Goal: Task Accomplishment & Management: Complete application form

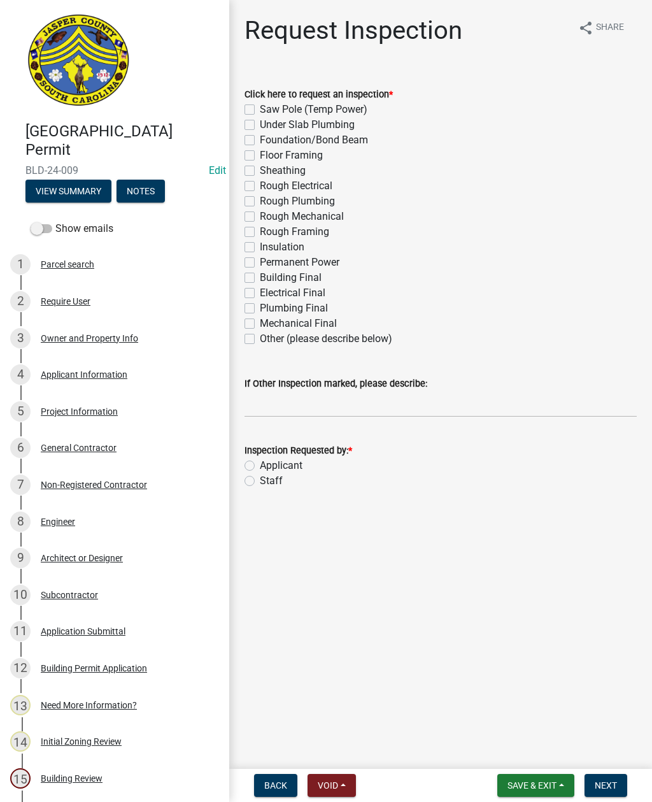
click at [260, 273] on label "Building Final" at bounding box center [291, 277] width 62 height 15
click at [260, 273] on input "Building Final" at bounding box center [264, 274] width 8 height 8
checkbox input "true"
checkbox input "false"
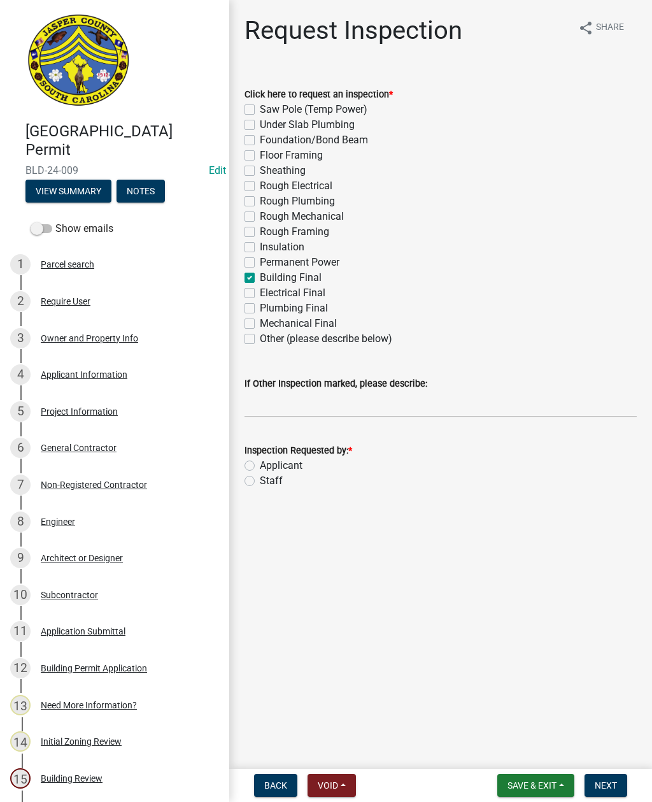
checkbox input "false"
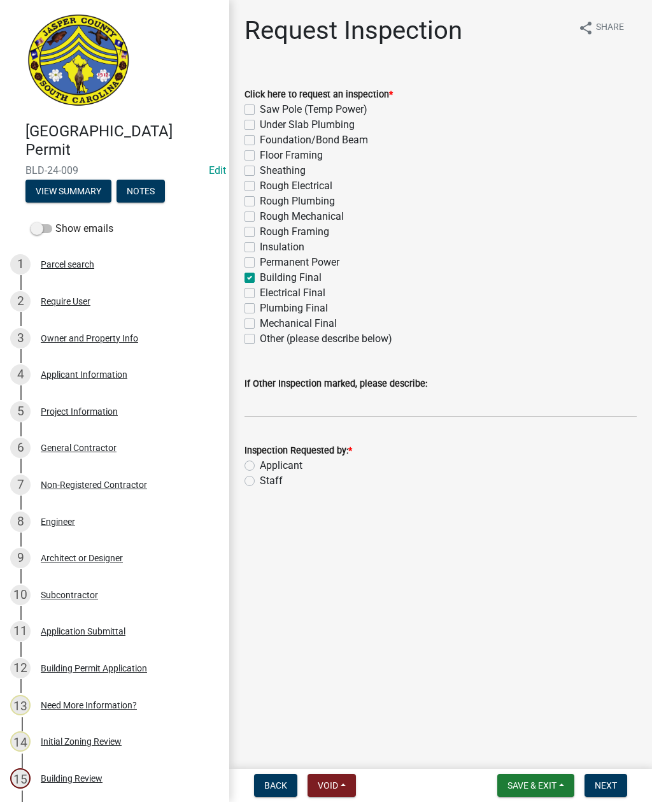
checkbox input "false"
checkbox input "true"
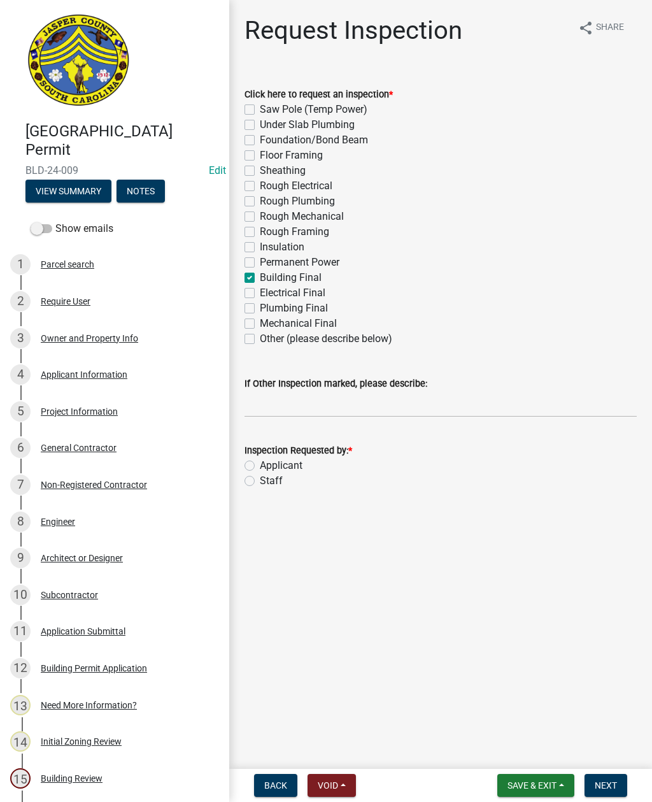
checkbox input "false"
click at [260, 290] on label "Electrical Final" at bounding box center [293, 292] width 66 height 15
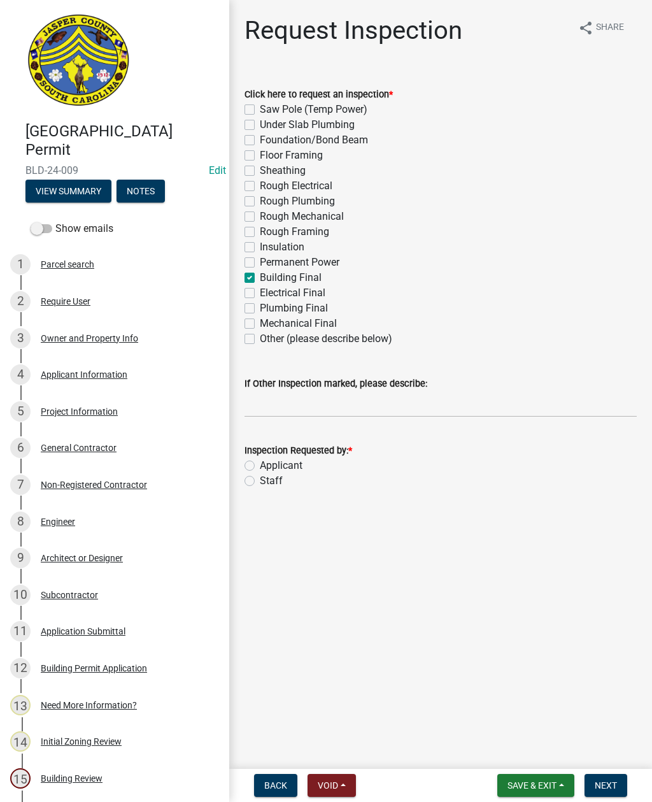
click at [260, 290] on input "Electrical Final" at bounding box center [264, 289] width 8 height 8
checkbox input "true"
checkbox input "false"
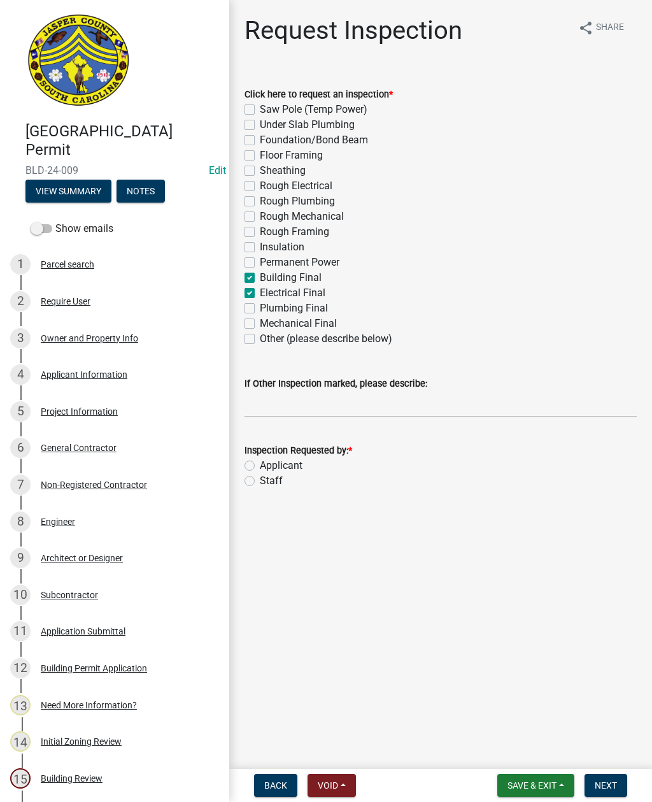
checkbox input "false"
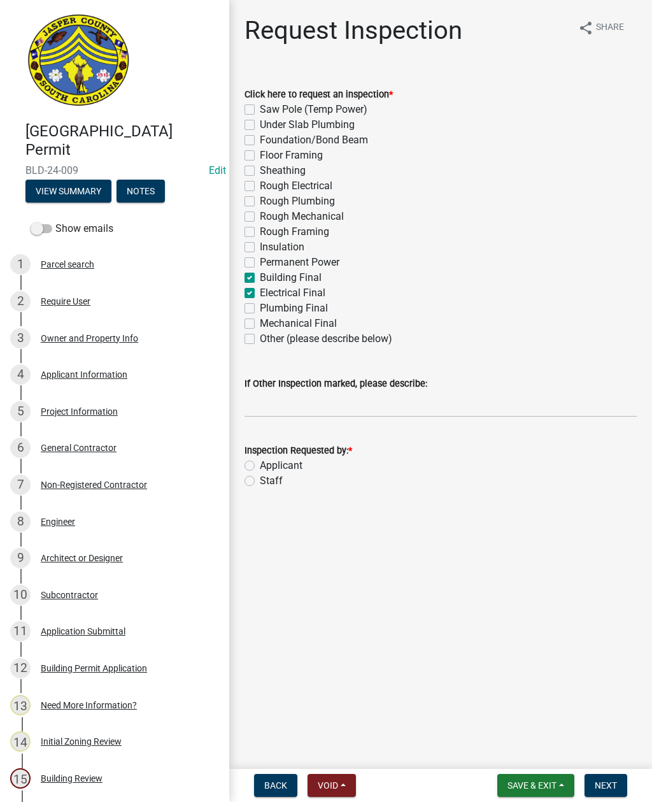
checkbox input "false"
checkbox input "true"
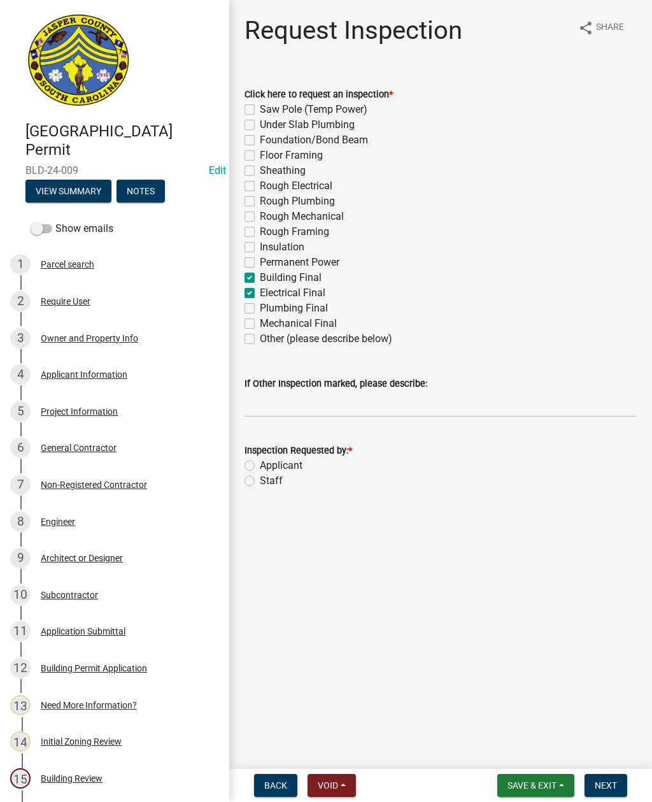
checkbox input "false"
click at [260, 484] on label "Staff" at bounding box center [271, 480] width 23 height 15
click at [260, 481] on input "Staff" at bounding box center [264, 477] width 8 height 8
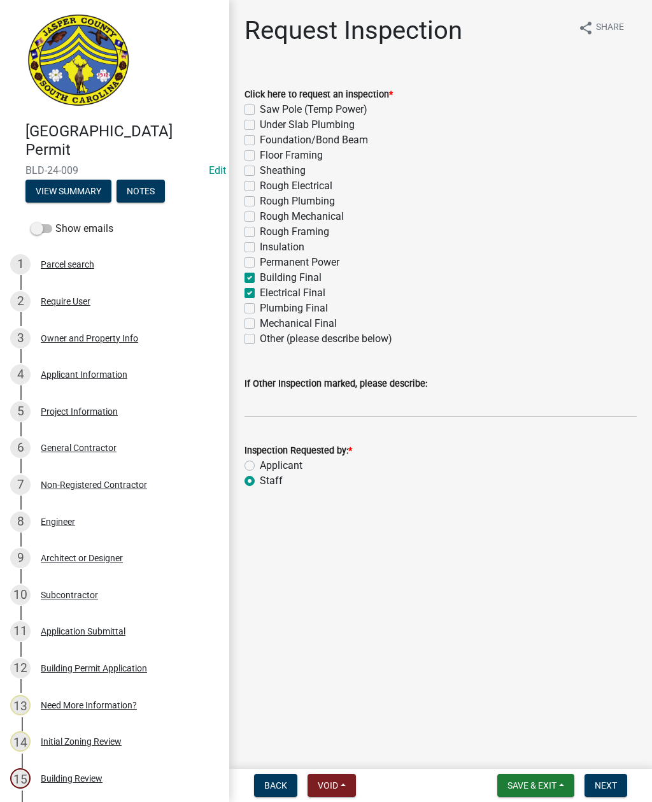
radio input "true"
click at [302, 400] on input "If Other Inspection marked, please describe:" at bounding box center [441, 404] width 392 height 26
type input "Do not add to schedule"
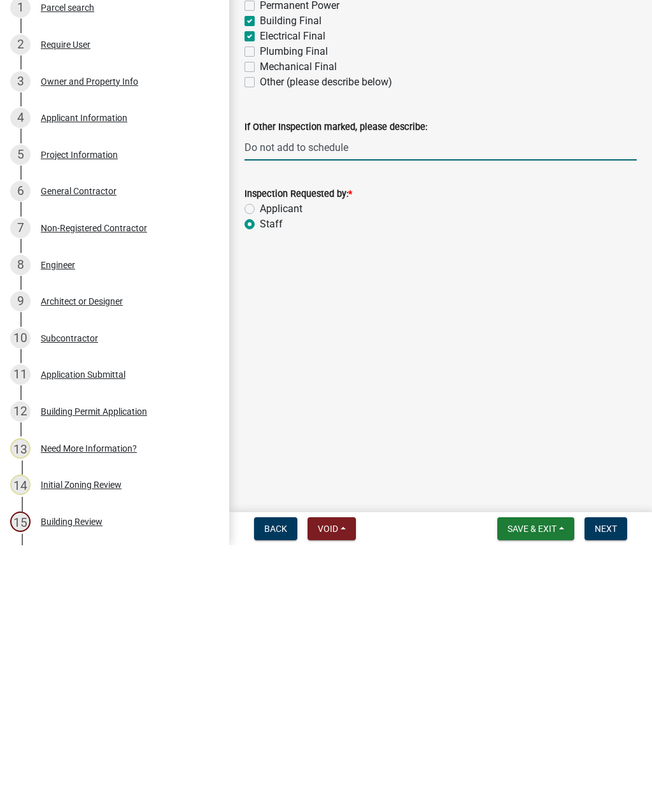
click at [599, 780] on span "Next" at bounding box center [606, 785] width 22 height 10
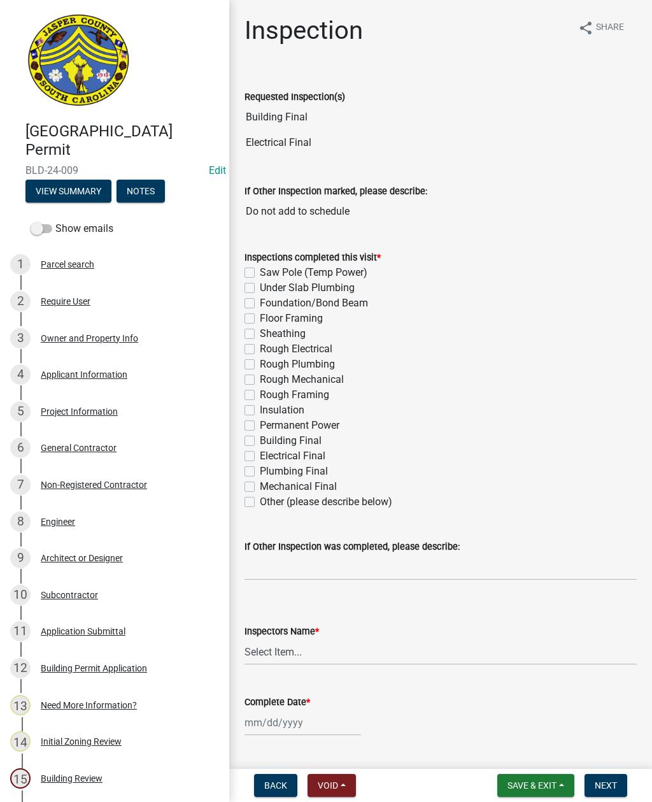
click at [257, 439] on div "Building Final" at bounding box center [441, 440] width 392 height 15
click at [260, 437] on label "Building Final" at bounding box center [291, 440] width 62 height 15
click at [260, 437] on input "Building Final" at bounding box center [264, 437] width 8 height 8
checkbox input "true"
checkbox input "false"
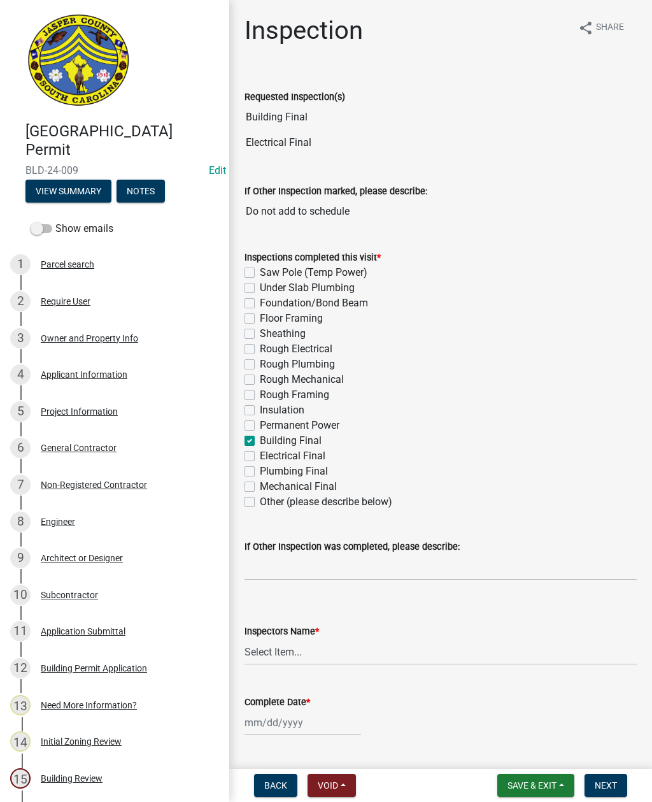
checkbox input "false"
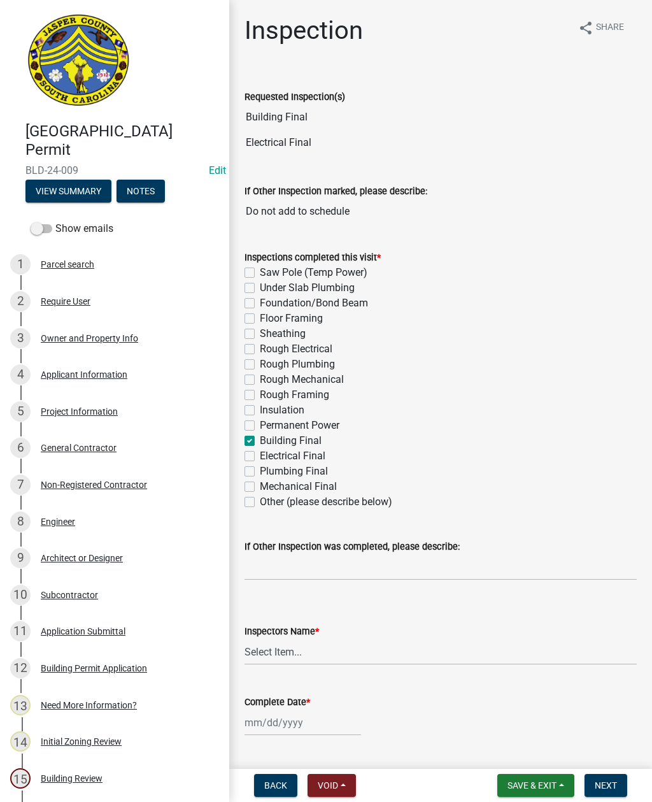
checkbox input "false"
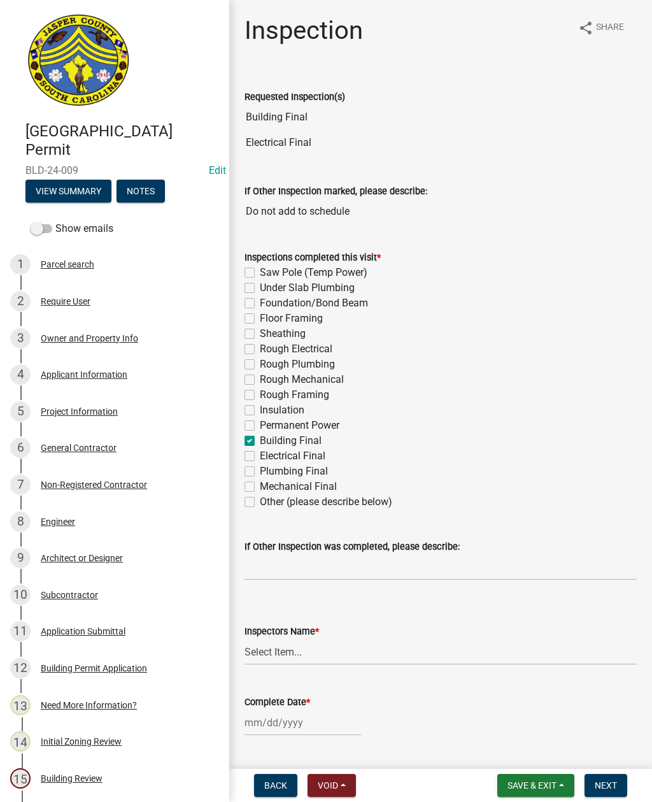
checkbox input "true"
checkbox input "false"
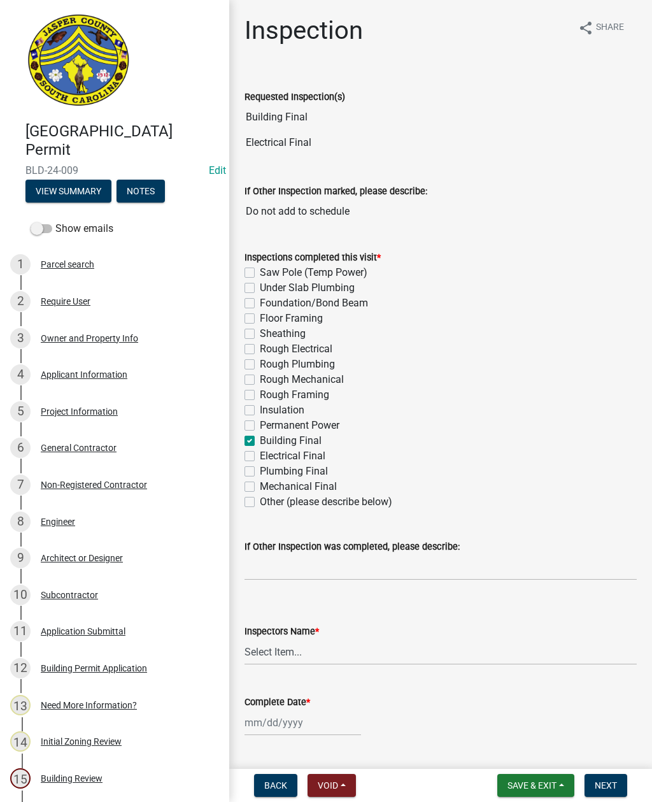
click at [260, 453] on label "Electrical Final" at bounding box center [293, 455] width 66 height 15
click at [260, 453] on input "Electrical Final" at bounding box center [264, 452] width 8 height 8
checkbox input "true"
checkbox input "false"
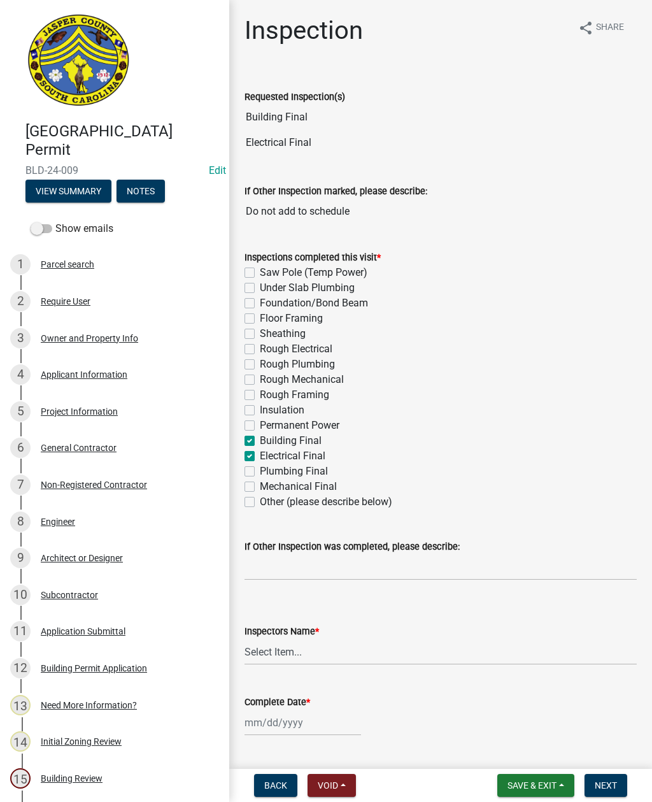
checkbox input "false"
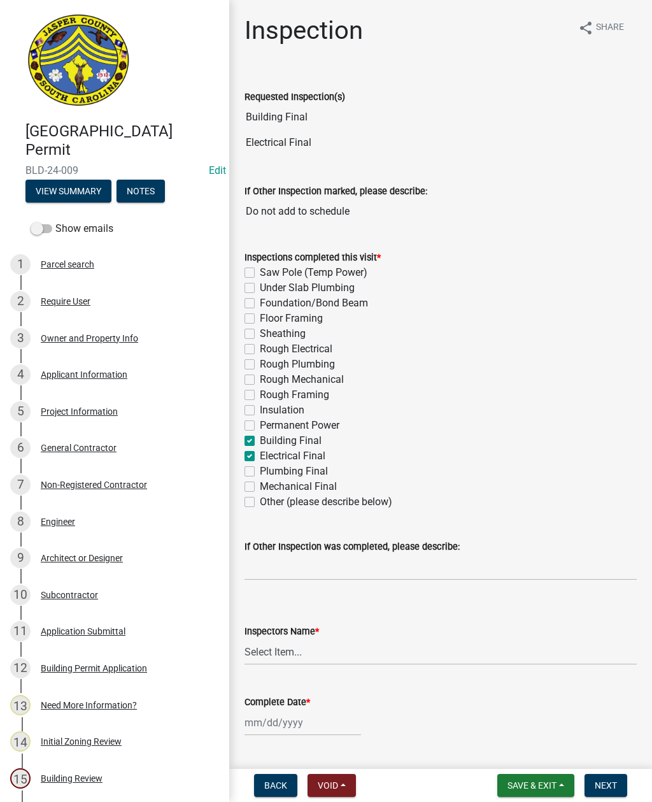
checkbox input "false"
checkbox input "true"
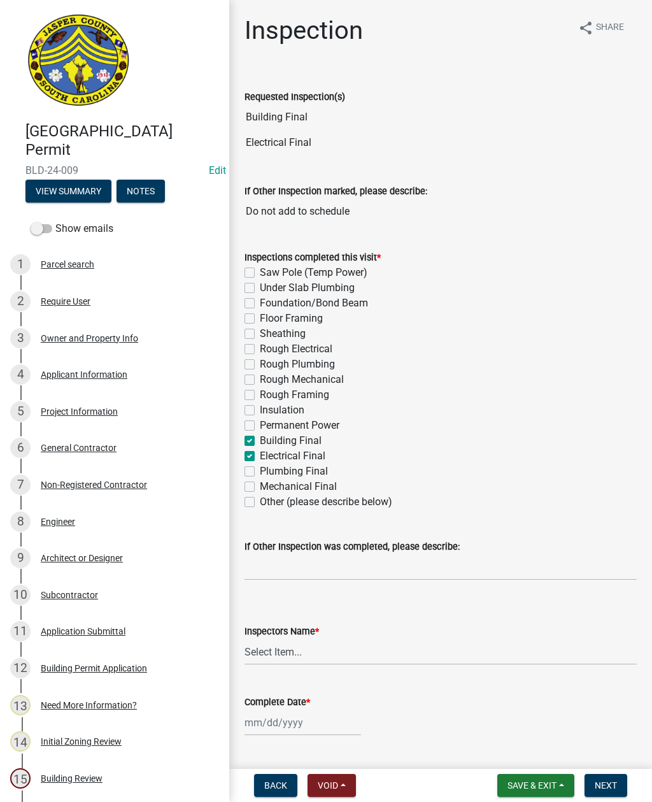
checkbox input "true"
checkbox input "false"
click at [274, 654] on select "Select Item... [EMAIL_ADDRESS][DOMAIN_NAME] ([PERSON_NAME] ) rcampbell ([PERSON…" at bounding box center [441, 652] width 392 height 26
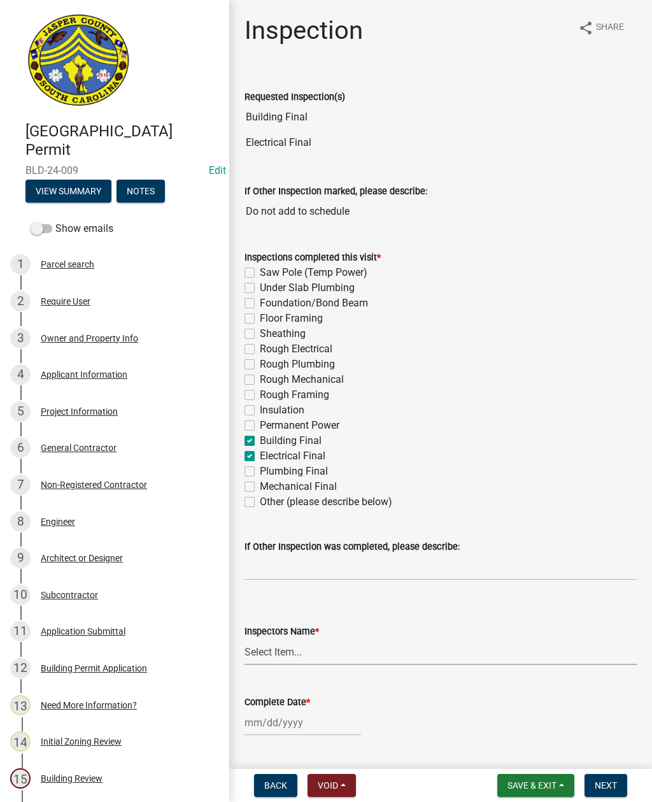
select select "2d9ba1e5-2fdd-4b15-98d0-073dcbeb5880"
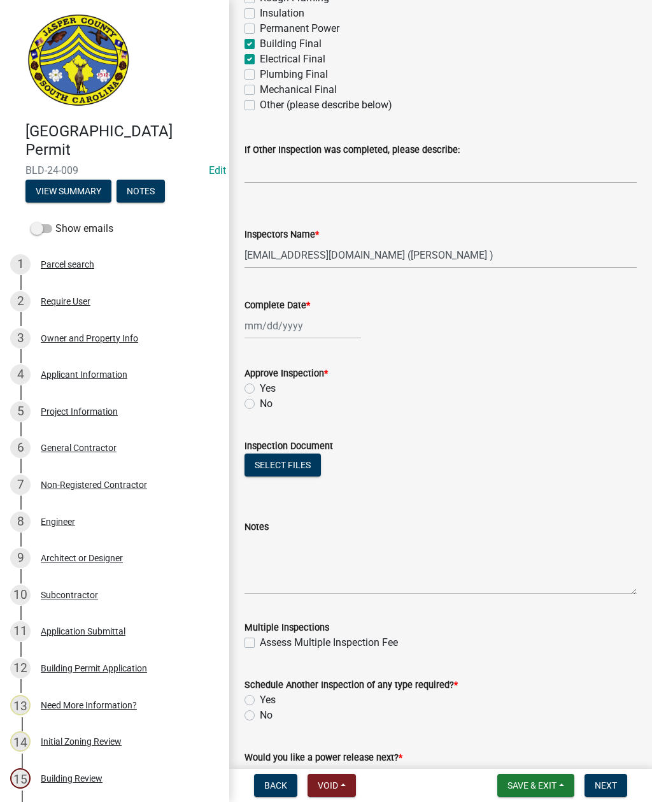
scroll to position [397, 0]
click at [287, 325] on div at bounding box center [303, 325] width 117 height 26
select select "10"
select select "2025"
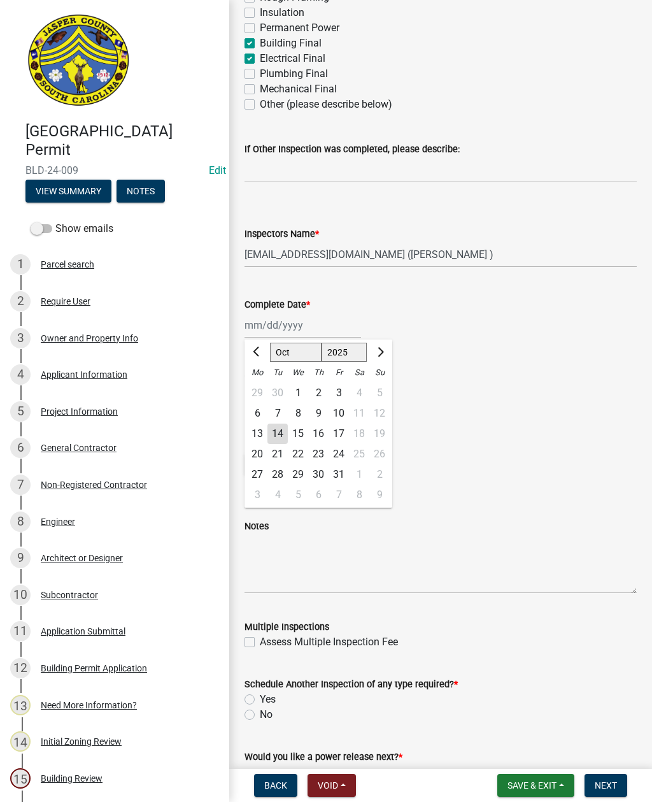
click at [278, 430] on div "14" at bounding box center [277, 433] width 20 height 20
type input "[DATE]"
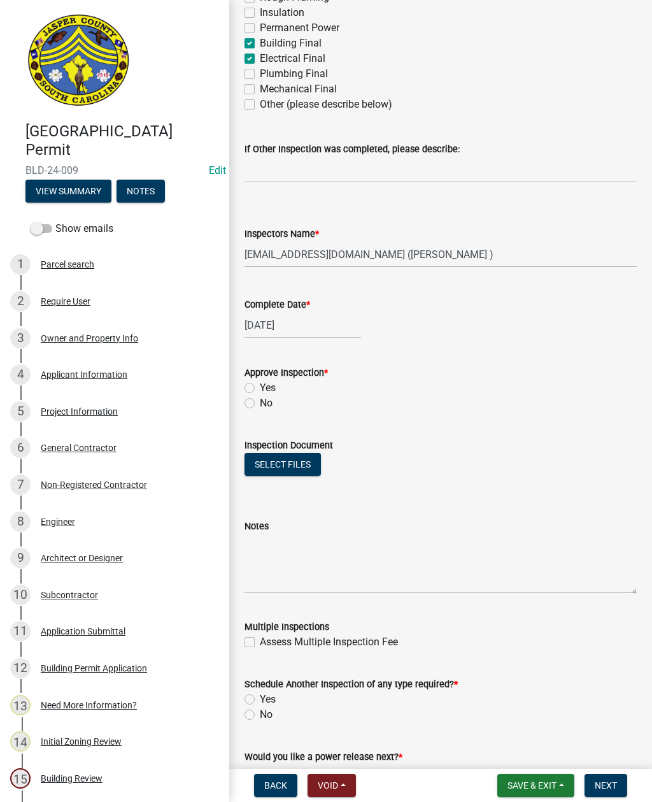
click at [260, 384] on label "Yes" at bounding box center [268, 387] width 16 height 15
click at [260, 384] on input "Yes" at bounding box center [264, 384] width 8 height 8
radio input "true"
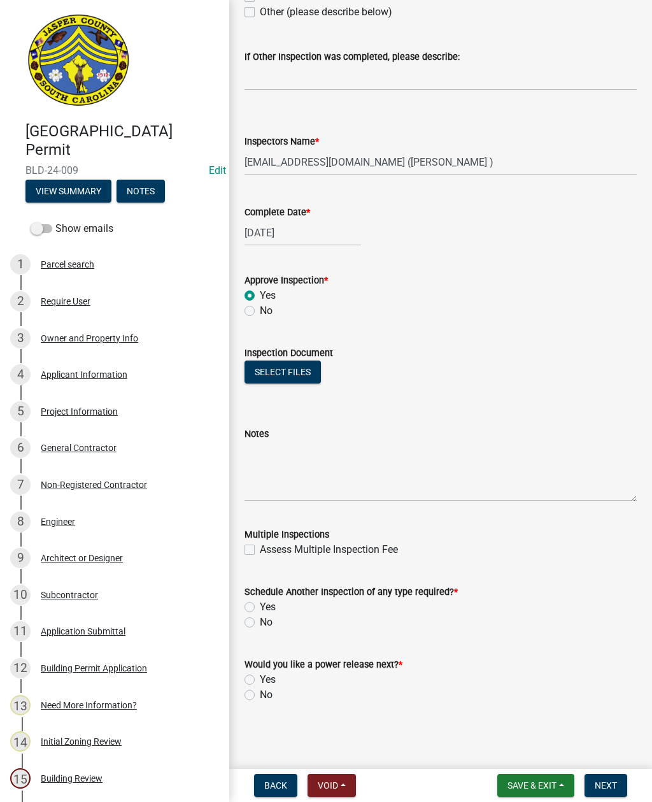
scroll to position [490, 0]
click at [260, 619] on label "No" at bounding box center [266, 622] width 13 height 15
click at [260, 619] on input "No" at bounding box center [264, 619] width 8 height 8
radio input "true"
click at [260, 693] on label "No" at bounding box center [266, 694] width 13 height 15
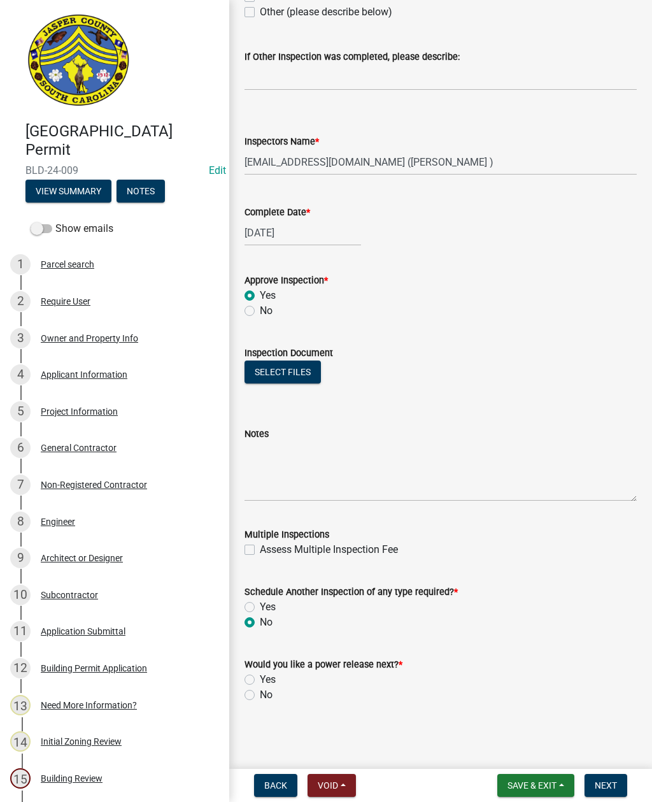
click at [260, 693] on input "No" at bounding box center [264, 691] width 8 height 8
radio input "true"
click at [604, 777] on button "Next" at bounding box center [606, 785] width 43 height 23
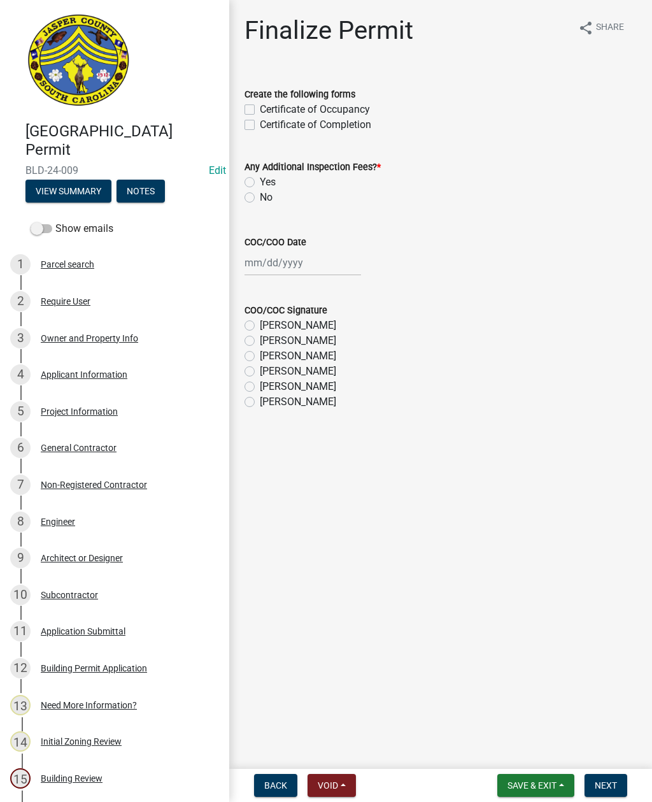
click at [245, 133] on wm-data-entity-input "Create the following forms Certificate of Occupancy Certificate of Completion" at bounding box center [441, 107] width 392 height 73
click at [239, 120] on div "Create the following forms Certificate of Occupancy Certificate of Completion" at bounding box center [440, 101] width 411 height 61
click at [260, 121] on label "Certificate of Completion" at bounding box center [315, 124] width 111 height 15
click at [260, 121] on input "Certificate of Completion" at bounding box center [264, 121] width 8 height 8
checkbox input "true"
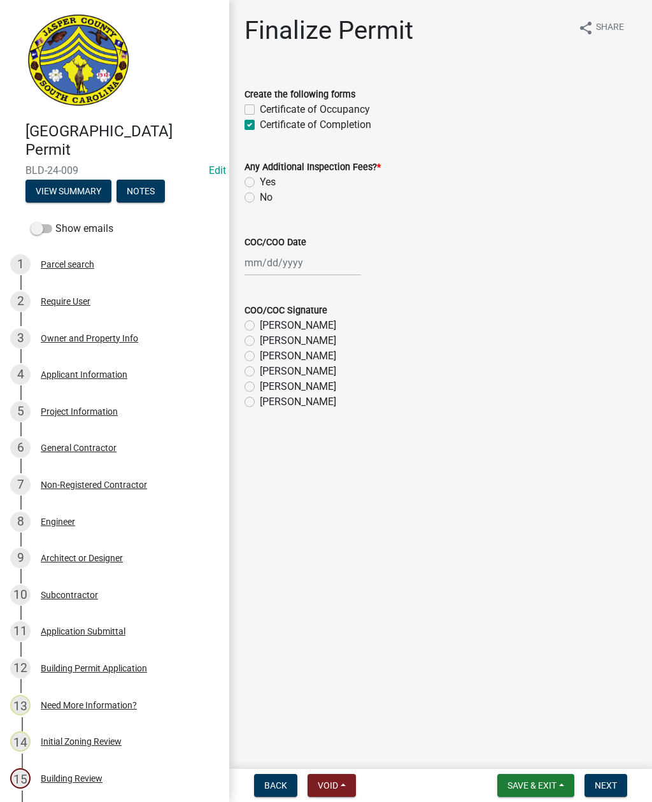
checkbox input "false"
checkbox input "true"
click at [260, 198] on label "No" at bounding box center [266, 197] width 13 height 15
click at [260, 198] on input "No" at bounding box center [264, 194] width 8 height 8
radio input "true"
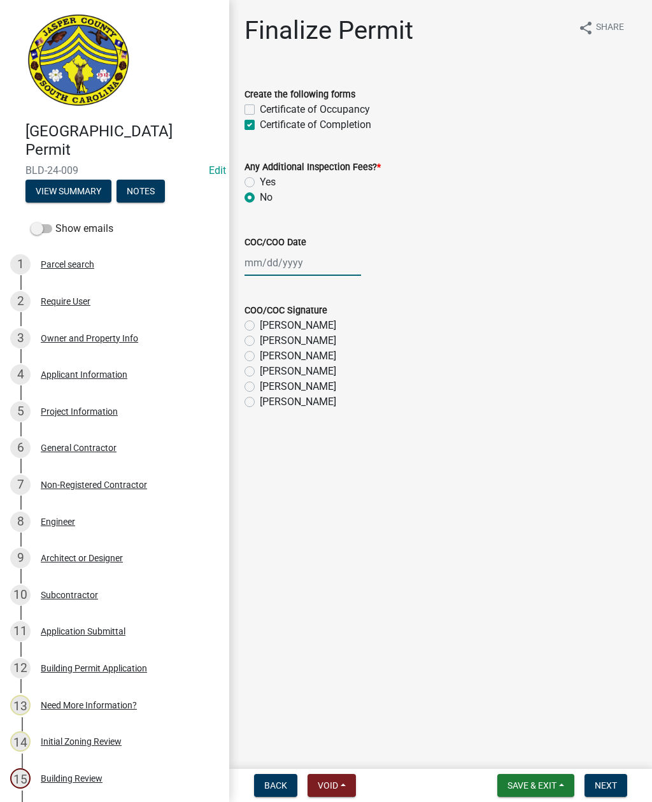
click at [284, 261] on div at bounding box center [303, 263] width 117 height 26
select select "10"
select select "2025"
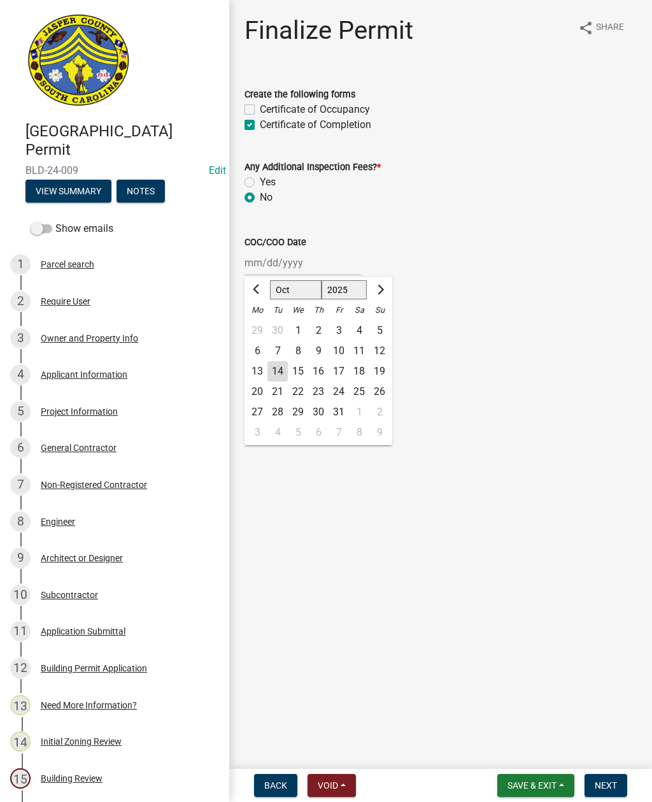
click at [271, 369] on div "14" at bounding box center [277, 371] width 20 height 20
type input "[DATE]"
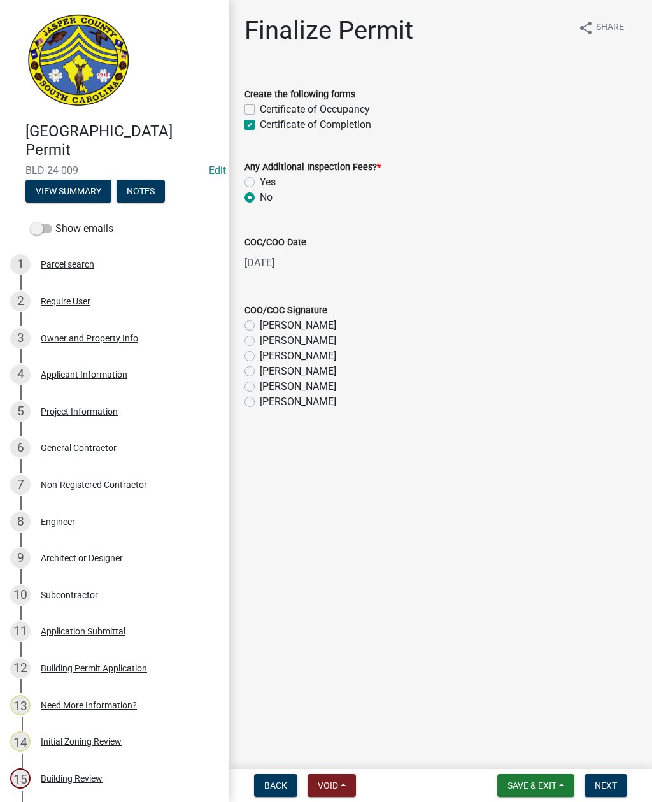
click at [260, 385] on label "[PERSON_NAME]" at bounding box center [298, 386] width 76 height 15
click at [260, 385] on input "[PERSON_NAME]" at bounding box center [264, 383] width 8 height 8
radio input "true"
click at [604, 782] on span "Next" at bounding box center [606, 785] width 22 height 10
